Goal: Task Accomplishment & Management: Use online tool/utility

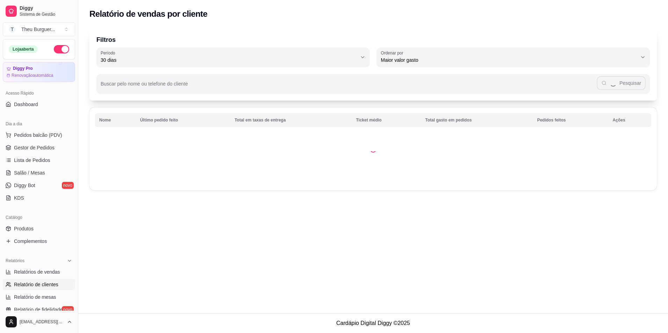
select select "30"
select select "HIGHEST_TOTAL_SPENT_WITH_ORDERS"
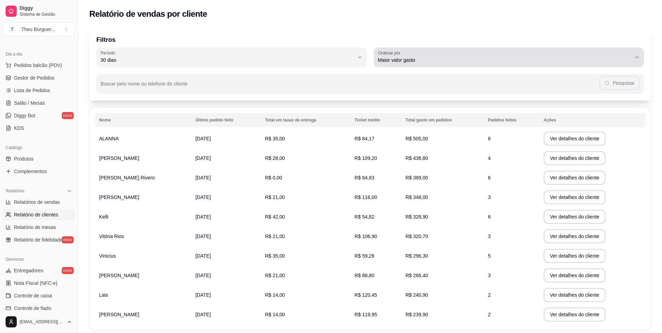
click at [640, 58] on button "Ordenar por Maior valor gasto" at bounding box center [509, 57] width 271 height 20
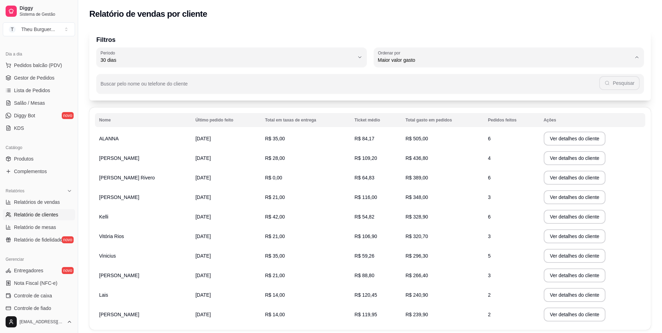
click at [445, 78] on span "Maior número de pedidos" at bounding box center [505, 76] width 242 height 7
type input "HIGHEST_ORDER_COUNT"
select select "HIGHEST_ORDER_COUNT"
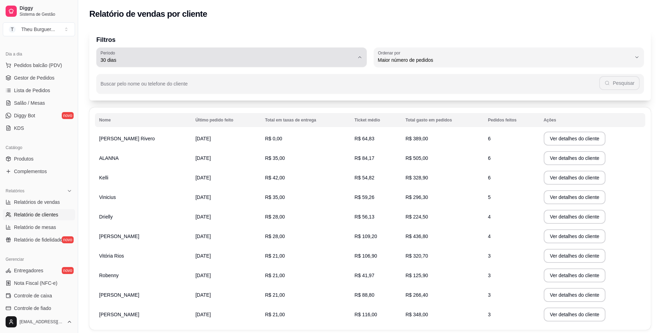
click at [358, 57] on icon "button" at bounding box center [360, 57] width 6 height 6
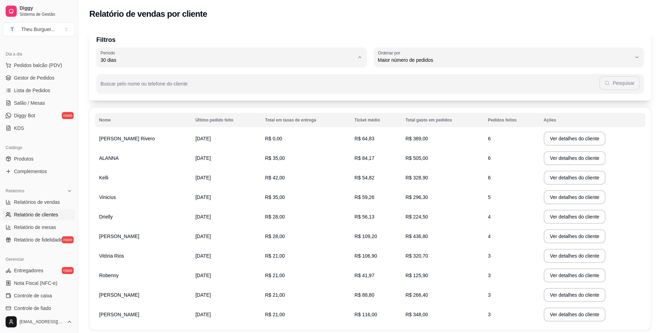
click at [209, 148] on span "60 dias" at bounding box center [228, 145] width 242 height 7
type input "60"
select select "60"
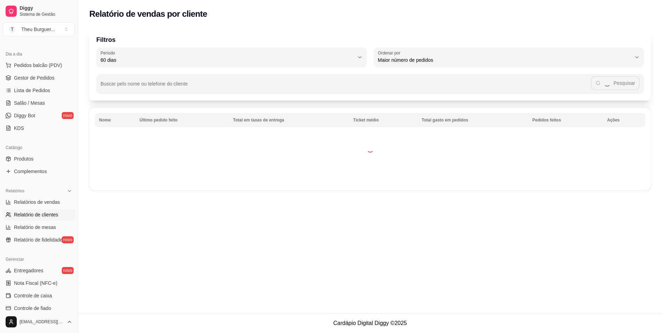
scroll to position [7, 0]
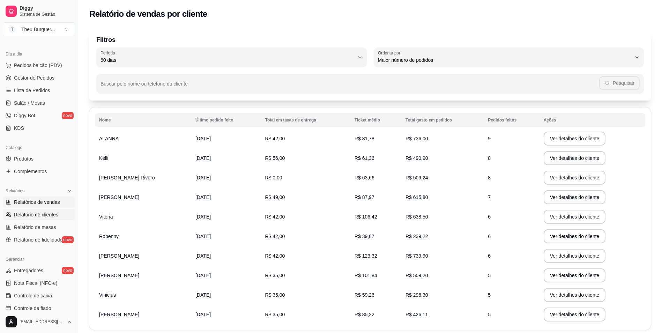
click at [45, 203] on span "Relatórios de vendas" at bounding box center [37, 202] width 46 height 7
select select "ALL"
select select "0"
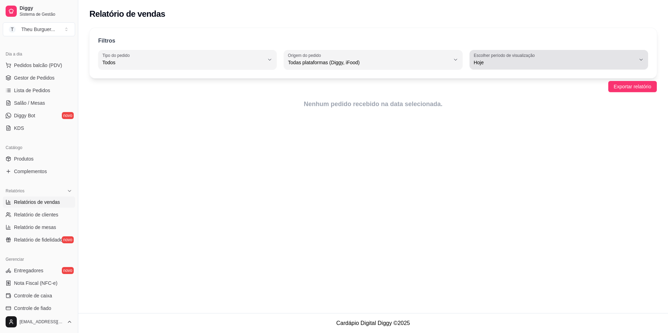
click at [594, 63] on span "Hoje" at bounding box center [554, 62] width 162 height 7
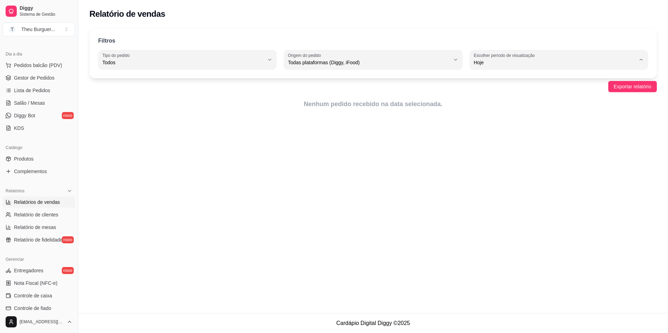
click at [509, 138] on span "45 dias" at bounding box center [555, 136] width 154 height 7
type input "45"
select select "45"
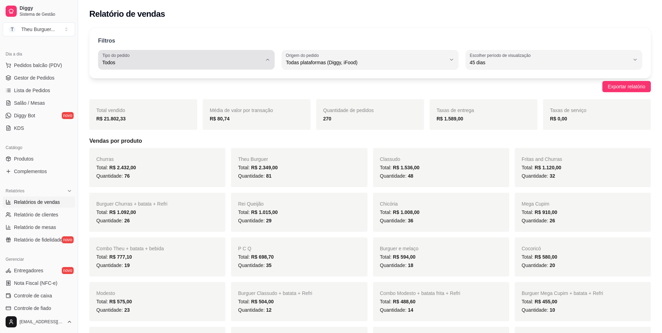
click at [268, 63] on button "Tipo do pedido Todos" at bounding box center [186, 60] width 177 height 20
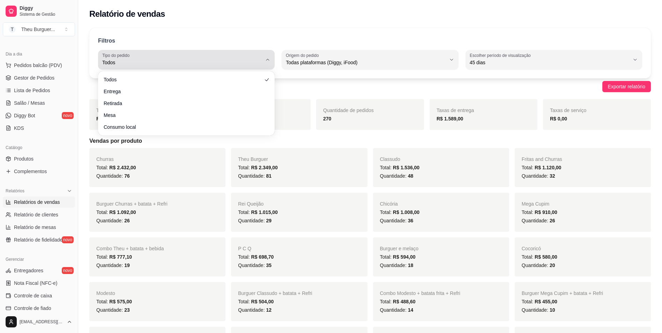
click at [253, 63] on span "Todos" at bounding box center [182, 62] width 160 height 7
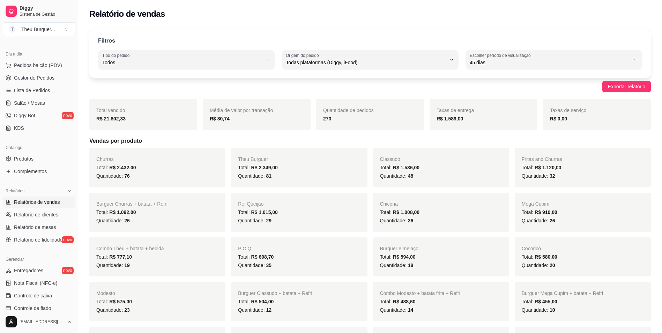
click at [403, 141] on h5 "Vendas por produto" at bounding box center [370, 141] width 562 height 8
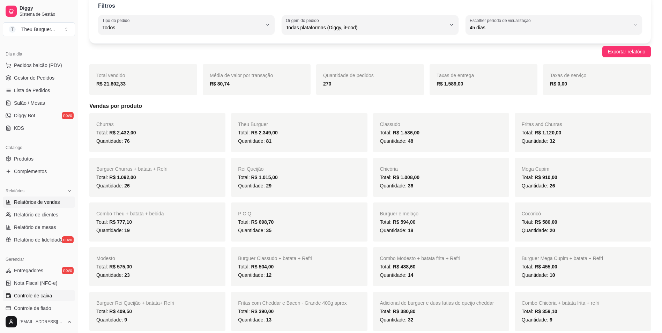
scroll to position [140, 0]
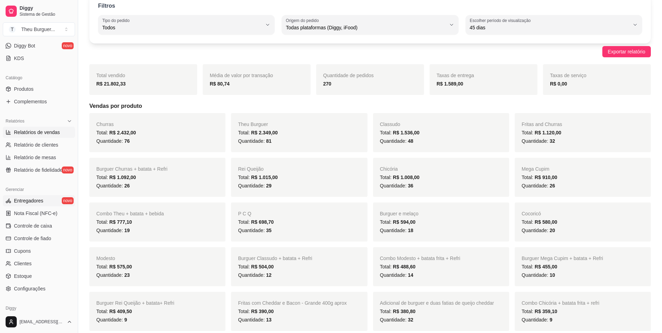
click at [45, 199] on link "Entregadores novo" at bounding box center [39, 200] width 72 height 11
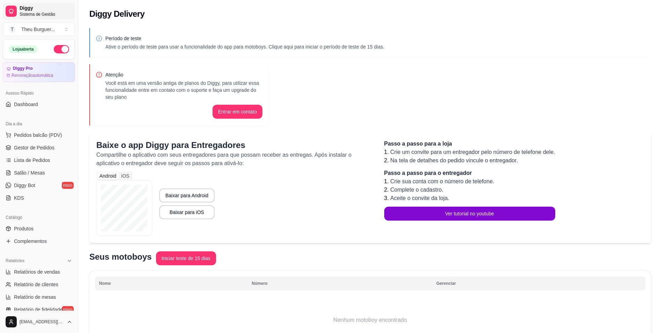
click at [29, 12] on span "Sistema de Gestão" at bounding box center [46, 15] width 53 height 6
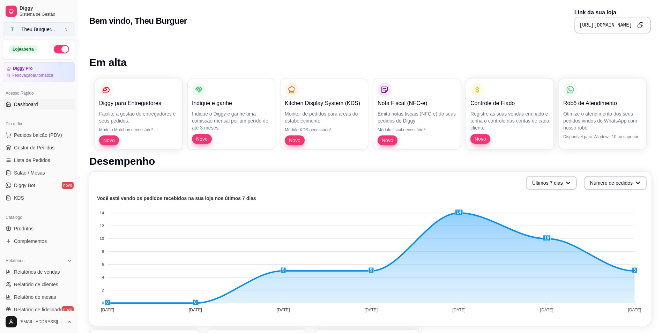
click at [30, 28] on div "Theu Burguer ..." at bounding box center [38, 29] width 34 height 7
click at [34, 26] on div "Theu Burguer ..." at bounding box center [38, 29] width 34 height 7
click at [36, 161] on span "Lista de Pedidos" at bounding box center [32, 160] width 36 height 7
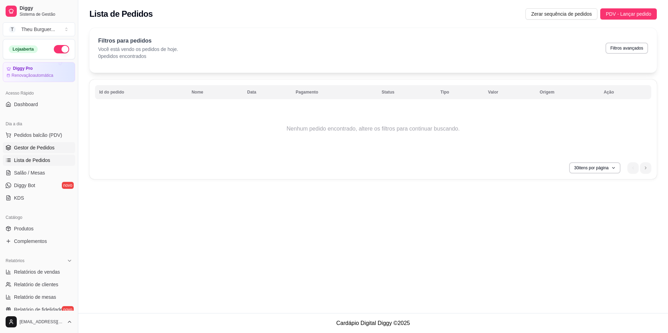
click at [38, 150] on span "Gestor de Pedidos" at bounding box center [34, 147] width 41 height 7
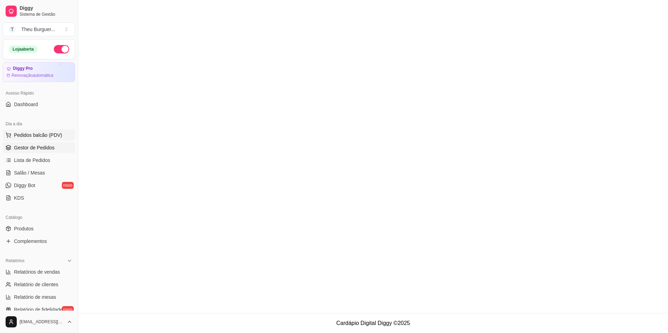
click at [44, 137] on span "Pedidos balcão (PDV)" at bounding box center [38, 135] width 48 height 7
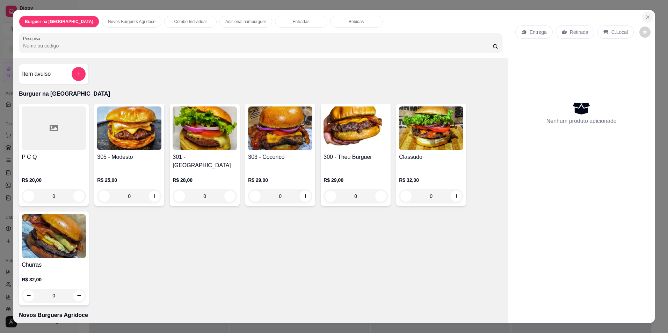
click at [649, 17] on button "Close" at bounding box center [647, 17] width 11 height 11
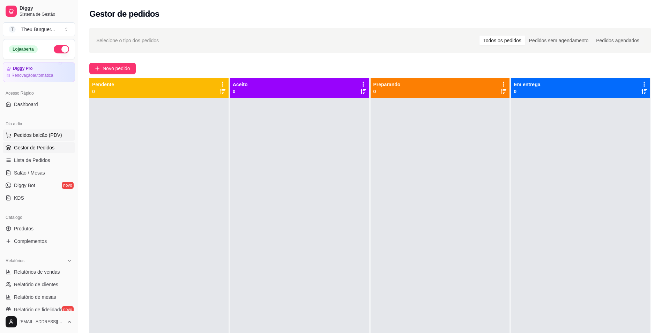
click at [25, 135] on span "Pedidos balcão (PDV)" at bounding box center [38, 135] width 48 height 7
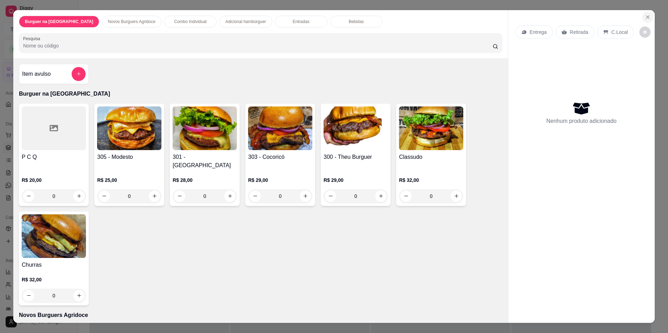
click at [648, 18] on button "Close" at bounding box center [647, 17] width 11 height 11
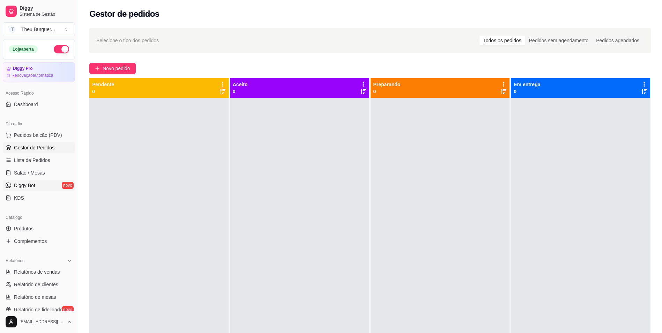
click at [34, 186] on span "Diggy Bot" at bounding box center [24, 185] width 21 height 7
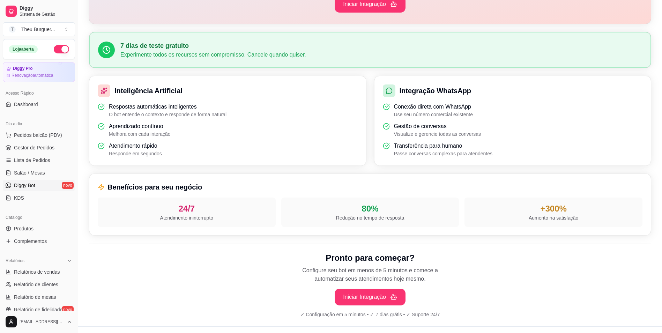
scroll to position [153, 0]
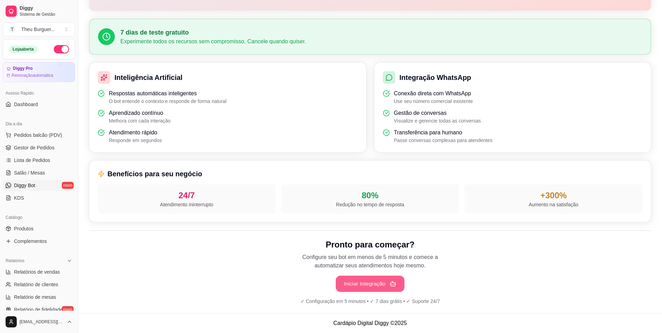
click at [393, 289] on button "Iniciar Integração" at bounding box center [370, 284] width 69 height 16
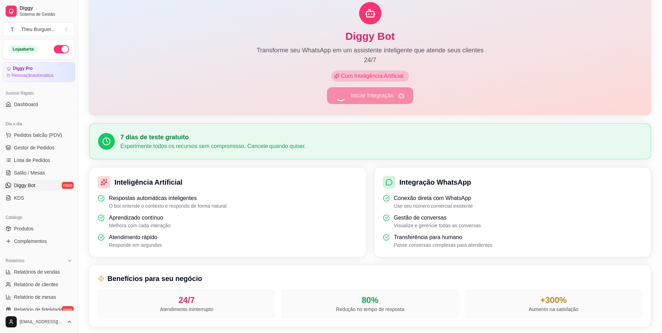
scroll to position [0, 0]
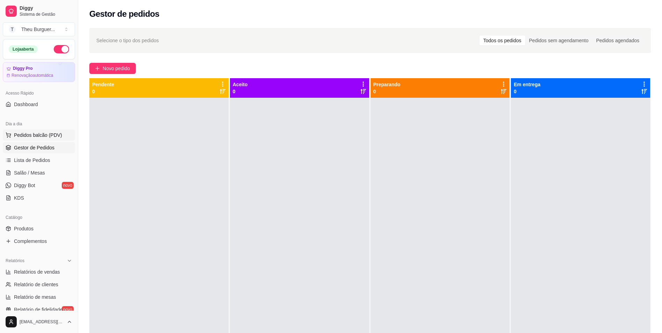
click at [47, 135] on span "Pedidos balcão (PDV)" at bounding box center [38, 135] width 48 height 7
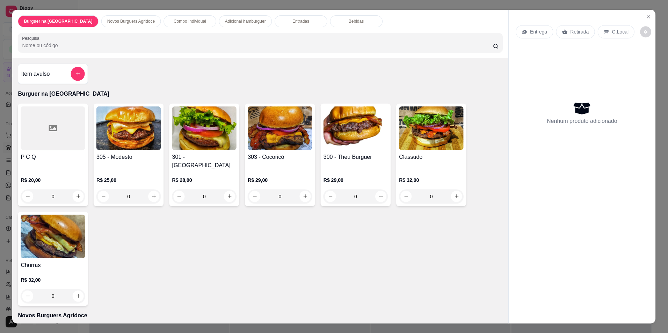
click at [45, 170] on div "R$ 20,00 0" at bounding box center [53, 187] width 65 height 34
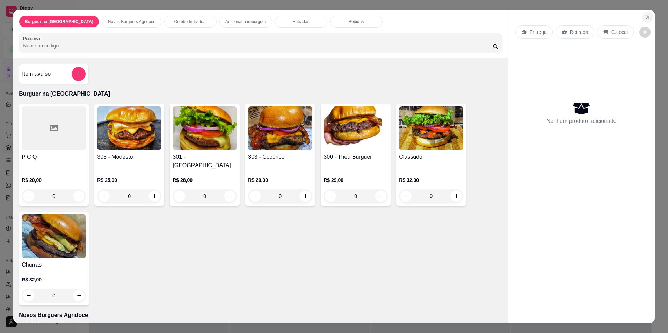
click at [645, 18] on icon "Close" at bounding box center [648, 17] width 6 height 6
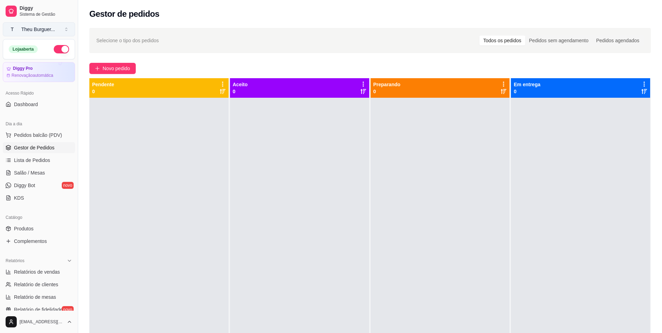
click at [65, 28] on button "T Theu Burguer ..." at bounding box center [39, 29] width 72 height 14
click at [75, 139] on button "Toggle Sidebar" at bounding box center [78, 166] width 6 height 333
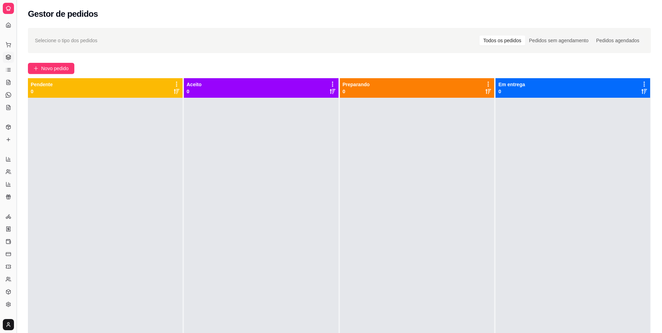
click at [15, 65] on button "Toggle Sidebar" at bounding box center [17, 166] width 6 height 333
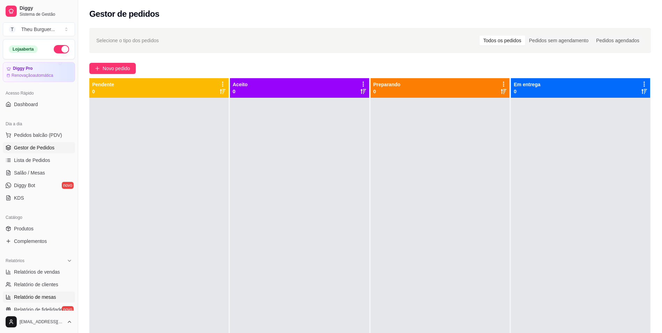
scroll to position [70, 0]
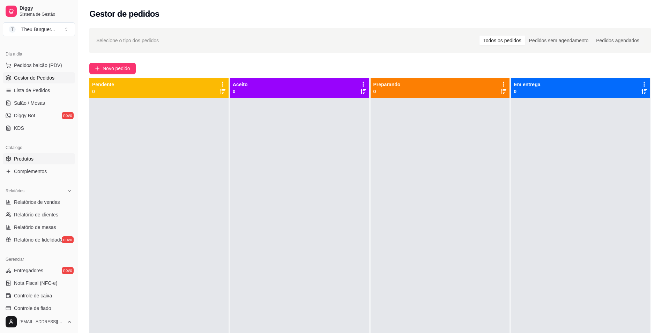
click at [36, 158] on link "Produtos" at bounding box center [39, 158] width 72 height 11
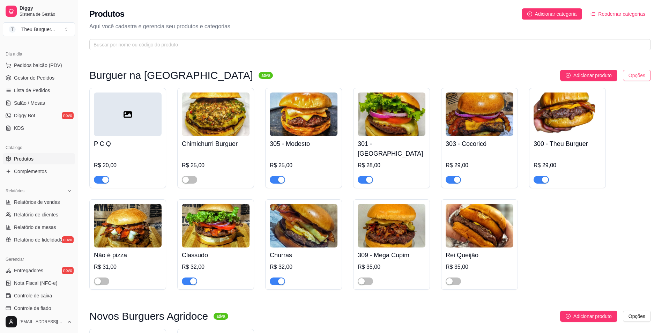
click at [638, 73] on html "Diggy Sistema de Gestão T Theu Burguer ... Loja aberta Diggy Pro Renovação auto…" at bounding box center [331, 166] width 662 height 333
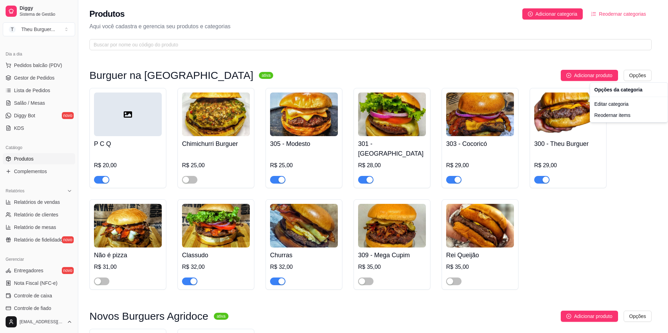
click at [635, 163] on html "Diggy Sistema de Gestão T Theu Burguer ... Loja aberta Diggy Pro Renovação auto…" at bounding box center [334, 166] width 668 height 333
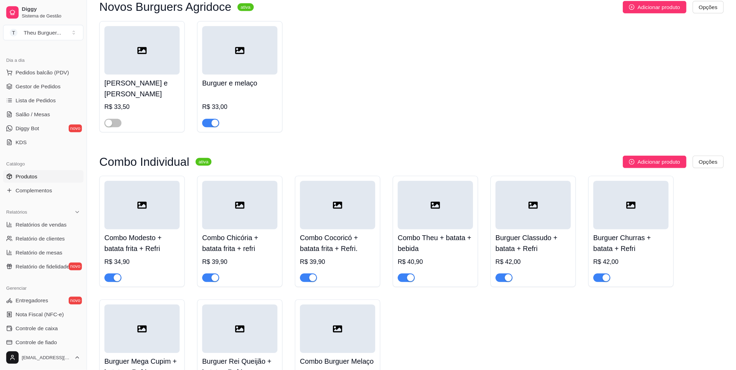
scroll to position [70, 0]
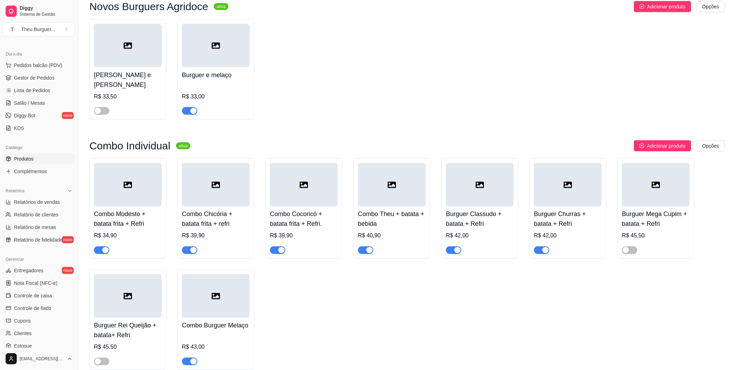
drag, startPoint x: 667, startPoint y: 0, endPoint x: 431, endPoint y: 290, distance: 374.3
click at [418, 293] on div "Combo Modesto + batata frita + Refri R$ 34,90 Combo Chicória + batata frita + r…" at bounding box center [406, 265] width 635 height 212
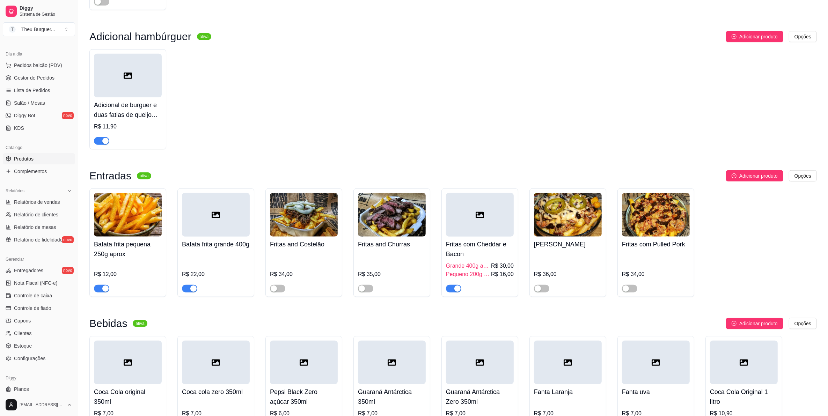
drag, startPoint x: 717, startPoint y: 0, endPoint x: 790, endPoint y: 280, distance: 289.6
click at [667, 281] on div "Batata frita pequena 250g aprox R$ 12,00 Batata frita grande 400g R$ 22,00 Frit…" at bounding box center [452, 243] width 727 height 109
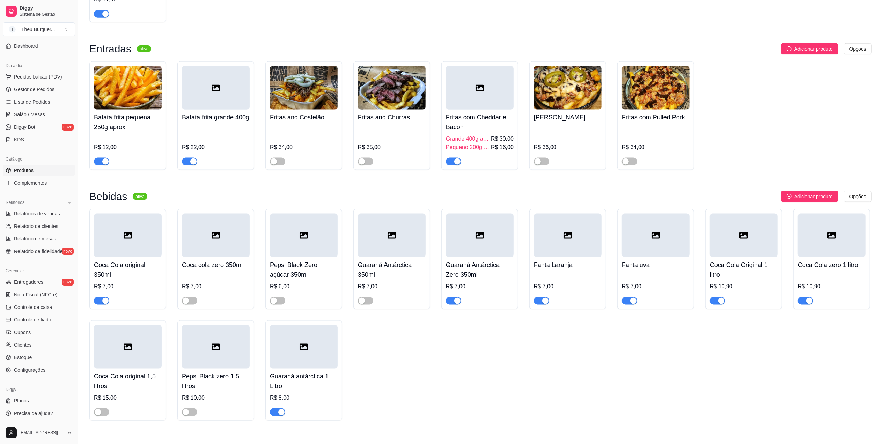
scroll to position [59, 0]
drag, startPoint x: 825, startPoint y: 0, endPoint x: 630, endPoint y: 381, distance: 427.6
click at [625, 333] on div "Coca Cola original 350ml R$ 7,00 Coca cola zero 350ml R$ 7,00 Pepsi Black Zero …" at bounding box center [480, 315] width 783 height 212
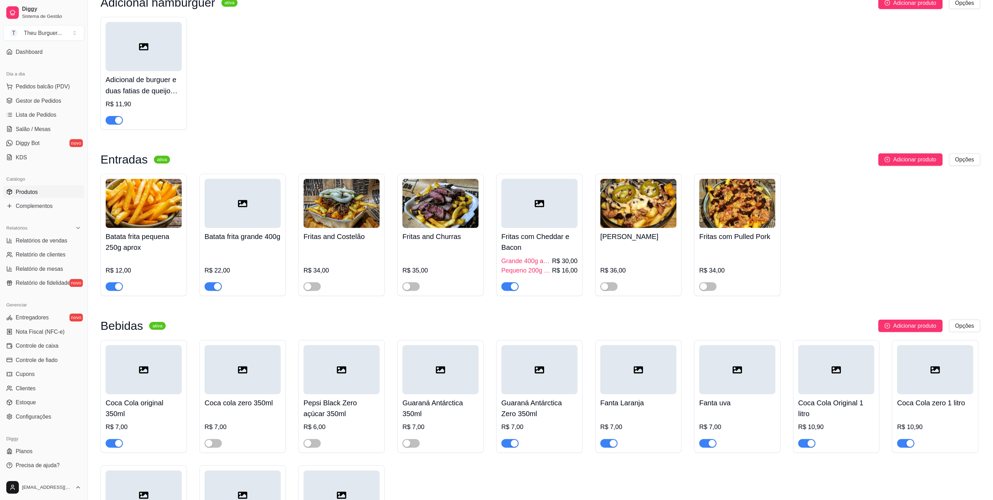
scroll to position [3, 0]
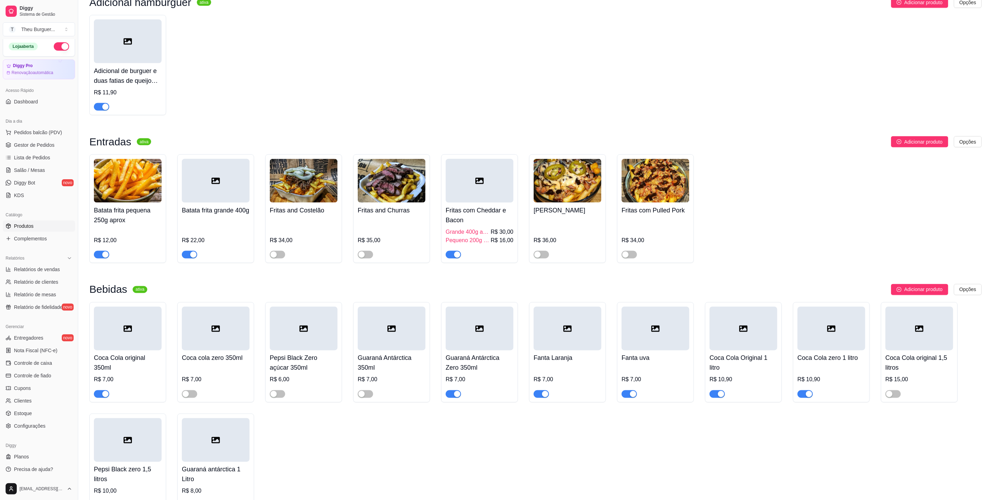
drag, startPoint x: 884, startPoint y: 0, endPoint x: 663, endPoint y: 84, distance: 236.1
click at [663, 84] on div "Adicional de burguer e duas fatias de queijo cheddar R$ 11,90" at bounding box center [535, 65] width 893 height 100
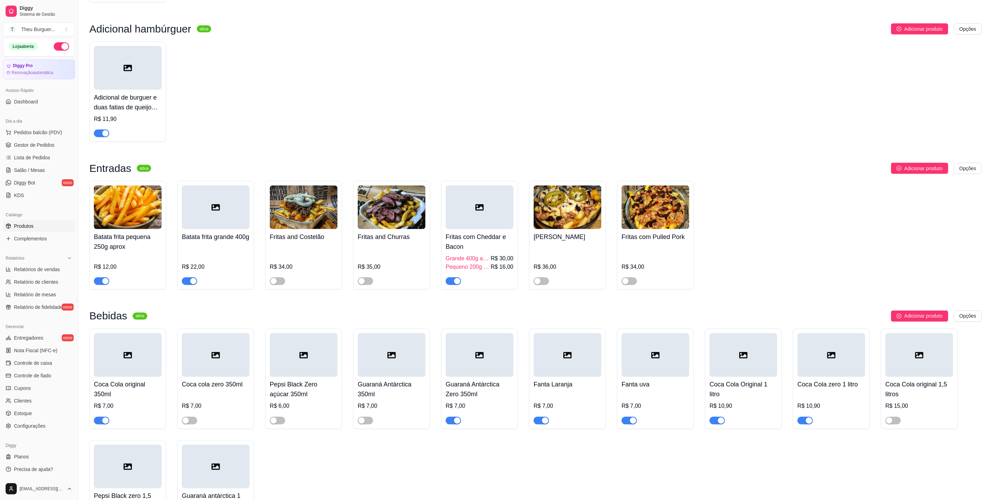
scroll to position [784, 0]
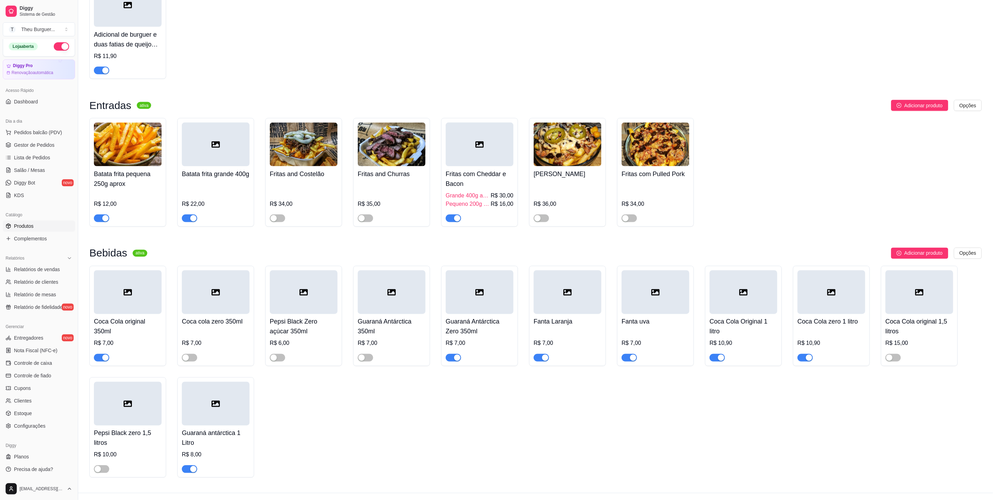
drag, startPoint x: 697, startPoint y: 170, endPoint x: 726, endPoint y: 110, distance: 66.7
click at [667, 168] on div "Batata frita pequena 250g aprox R$ 12,00 Batata frita grande 400g R$ 22,00 Frit…" at bounding box center [535, 172] width 893 height 109
